Goal: Transaction & Acquisition: Purchase product/service

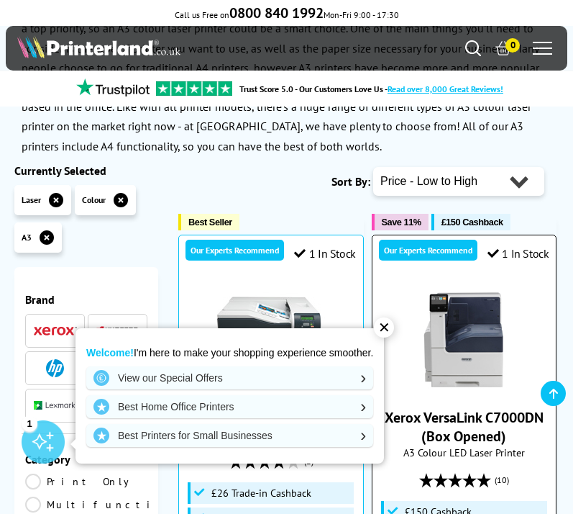
scroll to position [196, 0]
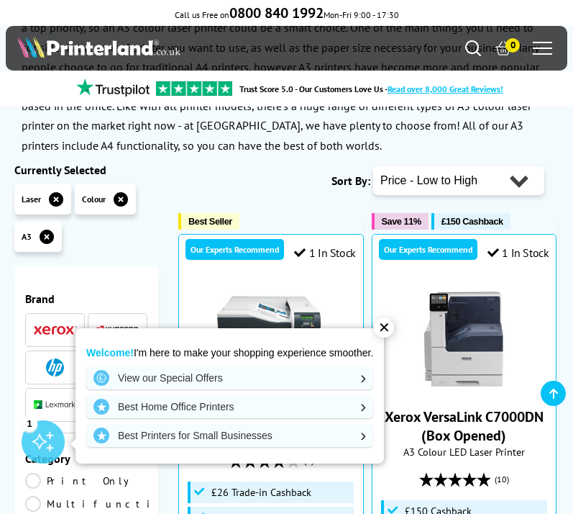
click at [391, 328] on div "✕" at bounding box center [384, 327] width 20 height 20
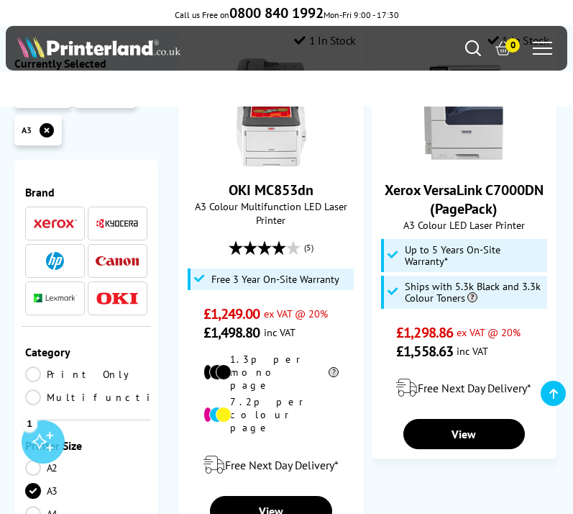
scroll to position [3470, 0]
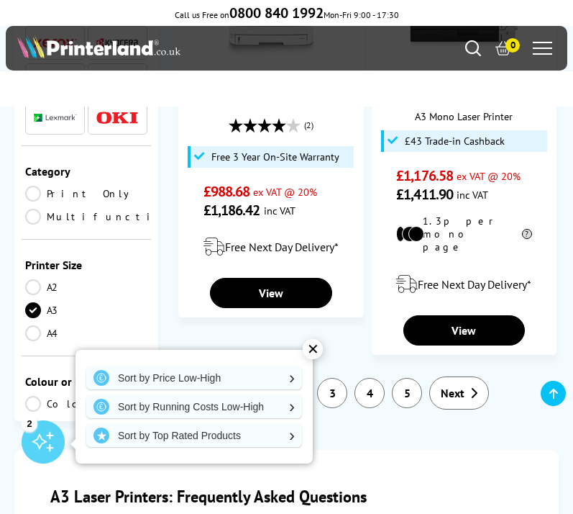
scroll to position [47, 0]
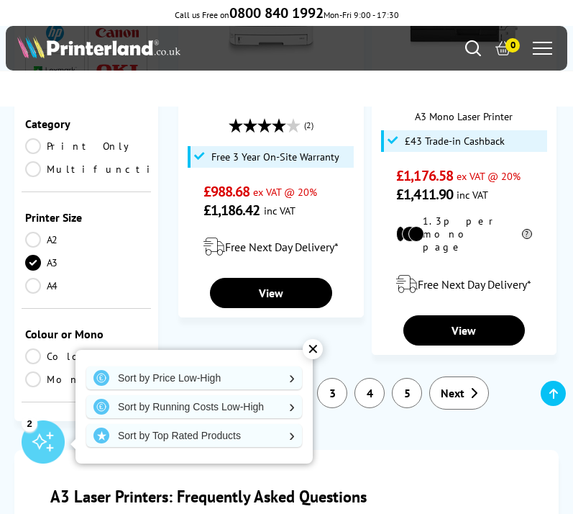
click at [40, 371] on link "Mono" at bounding box center [86, 379] width 122 height 16
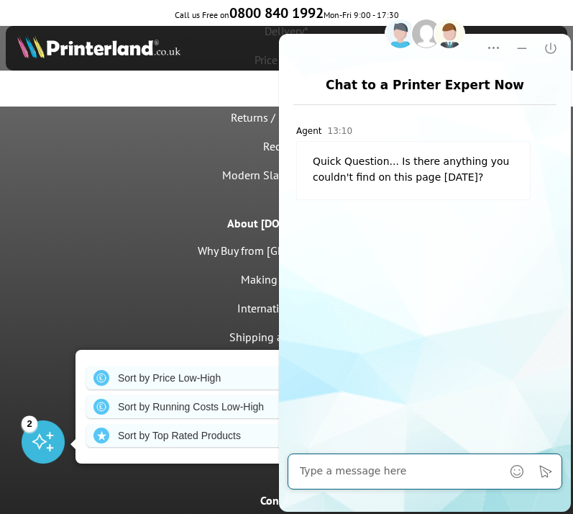
scroll to position [4450, 0]
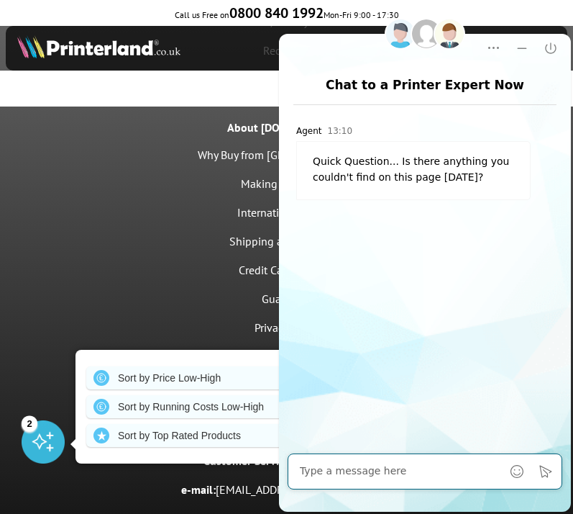
click at [138, 78] on ul at bounding box center [286, 88] width 559 height 25
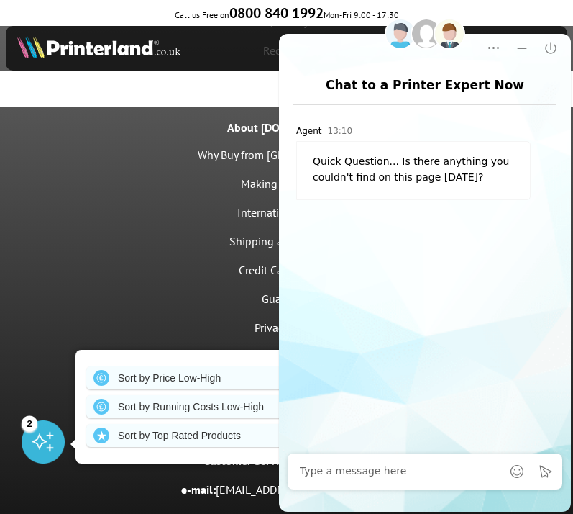
click at [154, 42] on img at bounding box center [98, 46] width 163 height 23
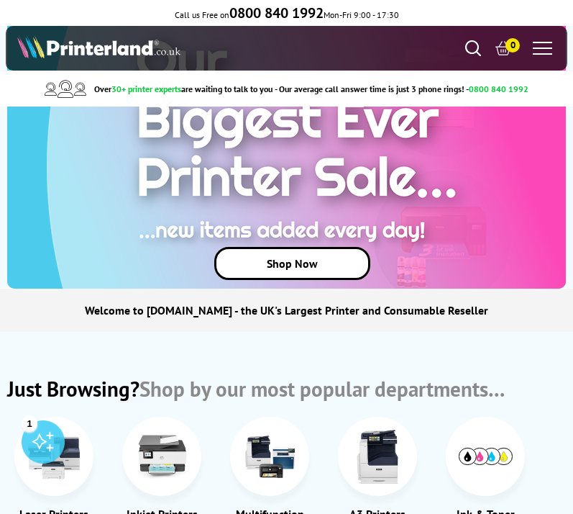
scroll to position [318, 0]
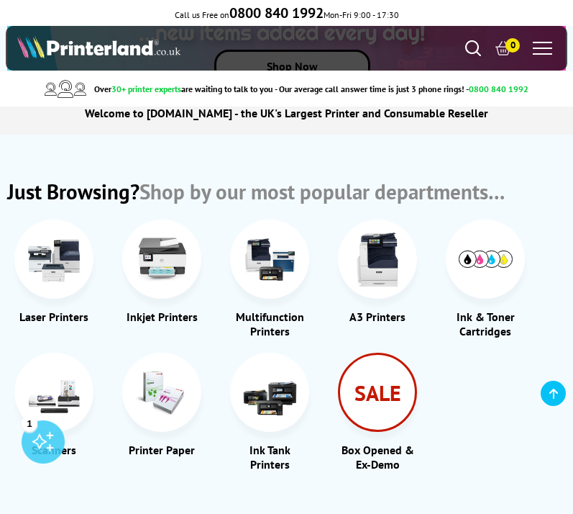
click at [63, 270] on img at bounding box center [54, 259] width 54 height 54
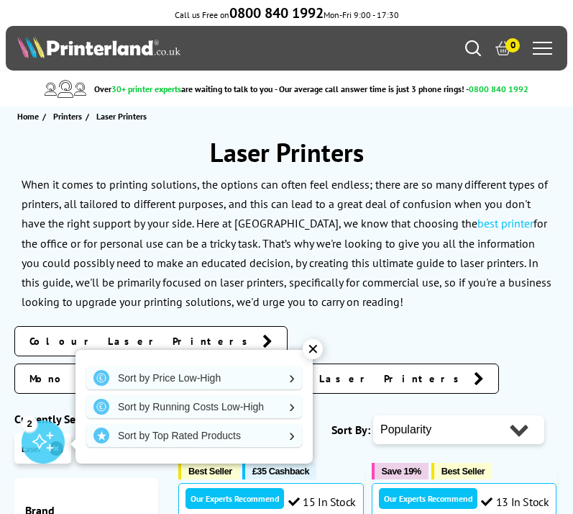
click at [386, 371] on span "A3 Laser Printers" at bounding box center [377, 378] width 180 height 14
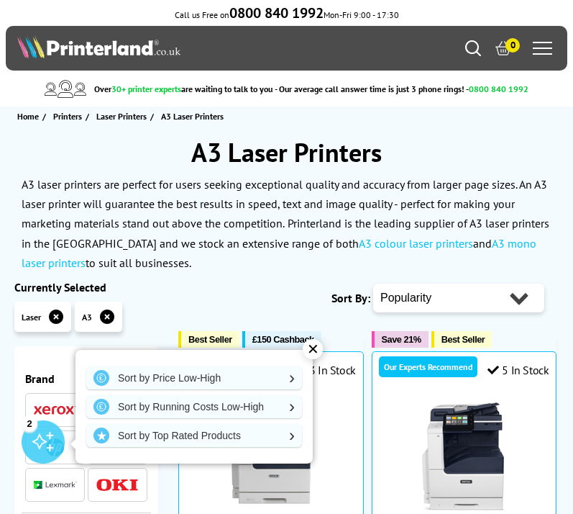
select select "Price Ascending"
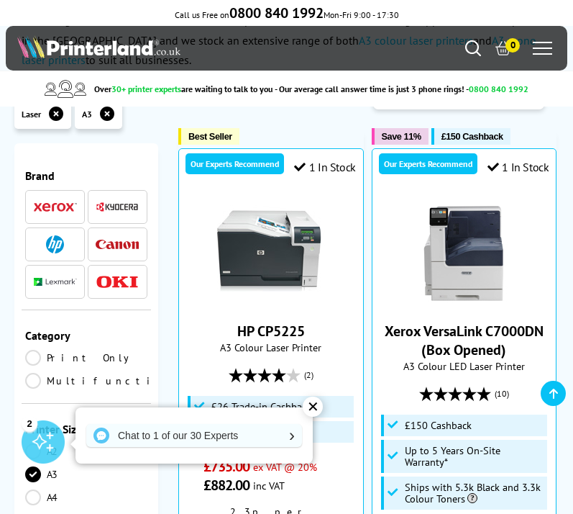
scroll to position [164, 0]
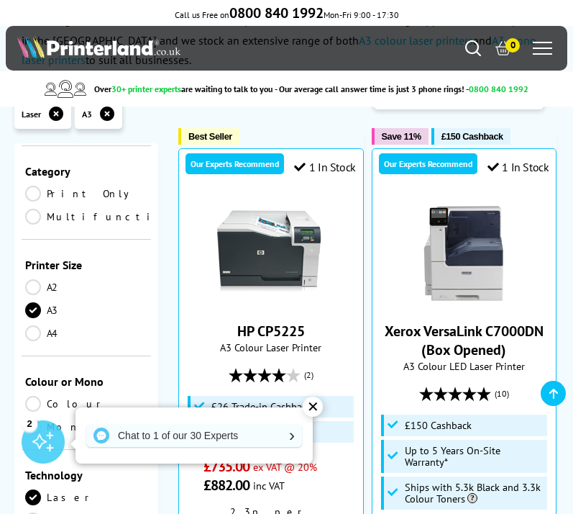
click at [35, 190] on link "Print Only" at bounding box center [86, 194] width 122 height 16
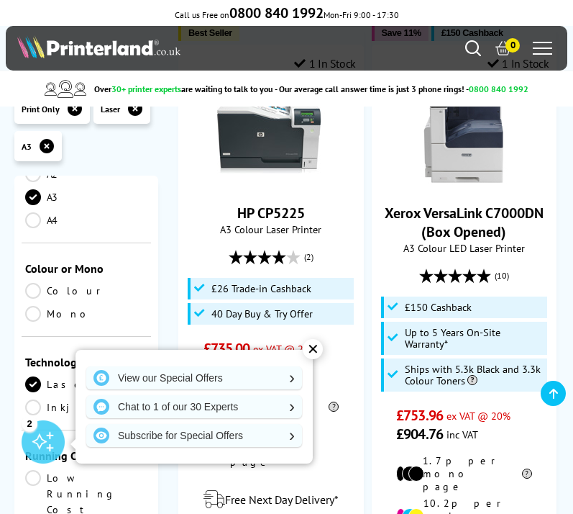
scroll to position [349, 0]
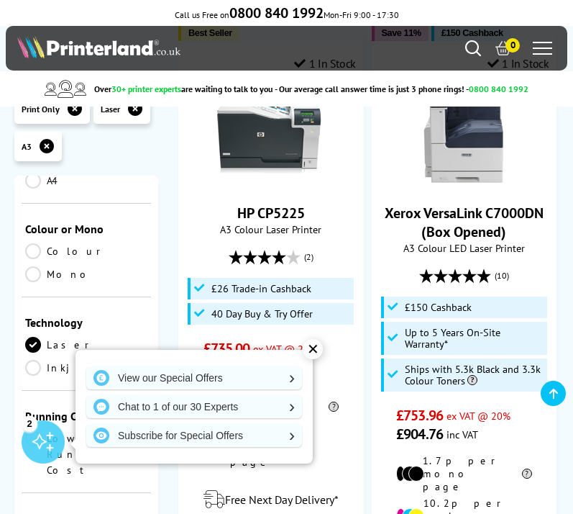
click at [35, 275] on link "Mono" at bounding box center [86, 274] width 122 height 16
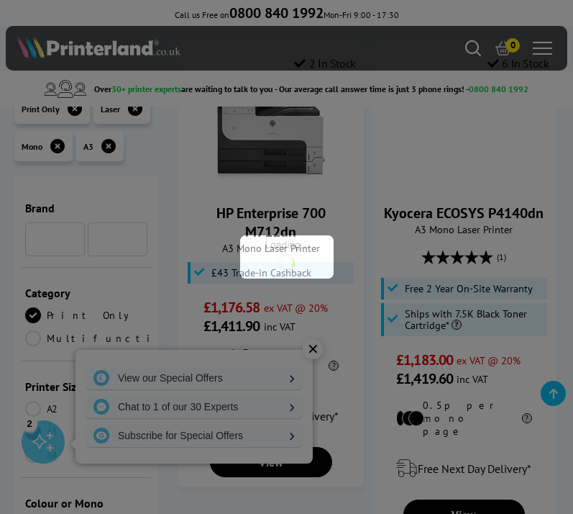
scroll to position [349, 0]
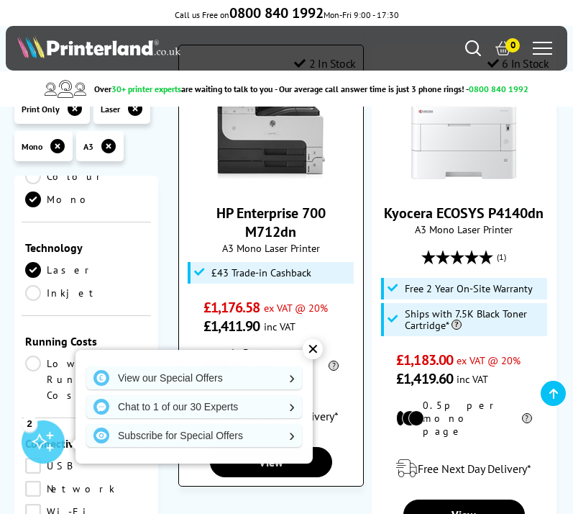
click at [312, 354] on div "✕" at bounding box center [313, 349] width 20 height 20
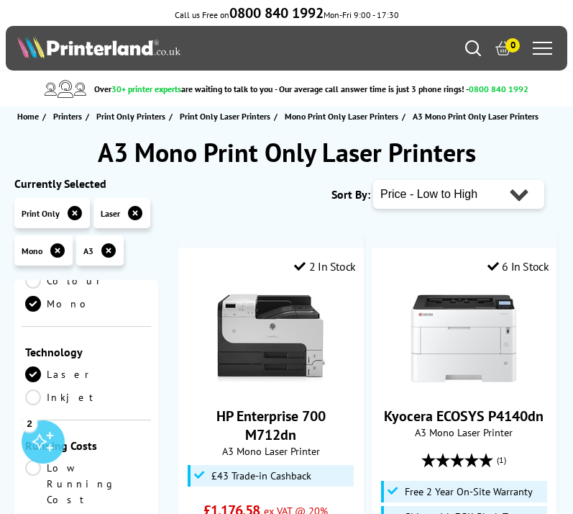
scroll to position [0, 0]
